Goal: Find specific page/section: Find specific page/section

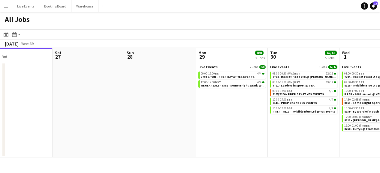
drag, startPoint x: 224, startPoint y: 92, endPoint x: 73, endPoint y: 83, distance: 151.1
click at [73, 83] on app-calendar-viewport "Tue 23 53/53 5 Jobs Wed 24 9/9 3 Jobs Thu 25 41/41 3 Jobs Fri 26 Sat 27 Sun 28 …" at bounding box center [190, 103] width 380 height 110
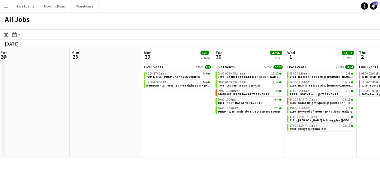
click at [53, 82] on app-all-jobs "All Jobs Date picker [DATE] [DATE] [DATE] M [DATE] T [DATE] W [DATE] T [DATE] F…" at bounding box center [190, 85] width 380 height 146
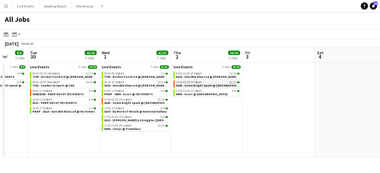
drag, startPoint x: 241, startPoint y: 106, endPoint x: 85, endPoint y: 87, distance: 156.9
click at [88, 87] on app-calendar-viewport "Sat 27 Sun 28 Mon 29 8/8 2 Jobs Tue 30 42/42 5 Jobs Wed 1 61/61 7 Jobs Thu 2 36…" at bounding box center [190, 103] width 380 height 110
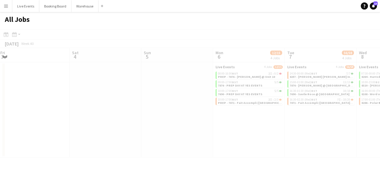
drag, startPoint x: 226, startPoint y: 107, endPoint x: 92, endPoint y: 93, distance: 134.5
click at [91, 93] on app-all-jobs "All Jobs Date picker [DATE] [DATE] [DATE] M [DATE] T [DATE] W [DATE] T [DATE] F…" at bounding box center [190, 85] width 380 height 146
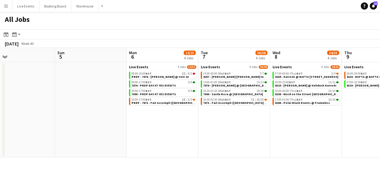
drag, startPoint x: 169, startPoint y: 104, endPoint x: 76, endPoint y: 94, distance: 92.7
click at [79, 94] on app-calendar-viewport "Wed 1 61/61 7 Jobs Thu 2 36/36 3 Jobs Fri 3 Sat 4 Sun 5 Mon 6 12/15 4 Jobs Tue …" at bounding box center [190, 103] width 380 height 110
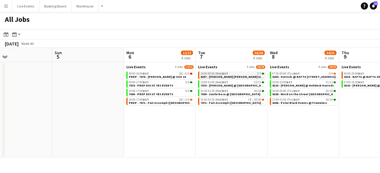
click at [245, 73] on div "14:30-00:00 (Wed) BST 7/7" at bounding box center [232, 73] width 64 height 3
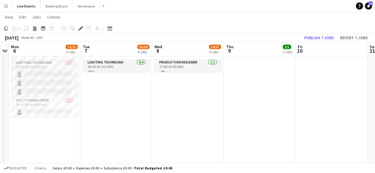
scroll to position [300, 0]
